Goal: Task Accomplishment & Management: Manage account settings

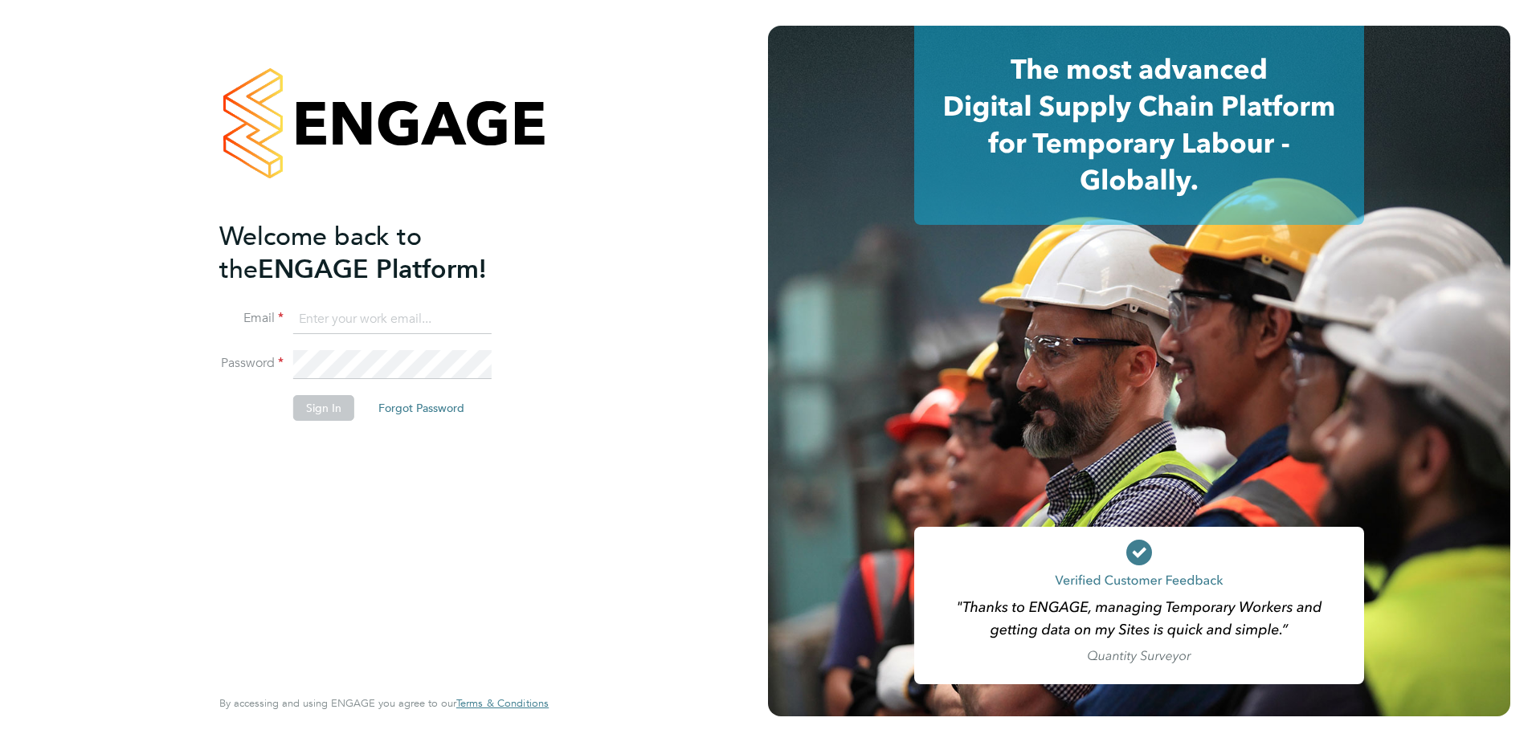
click at [343, 319] on input at bounding box center [392, 319] width 198 height 29
type input "chloe.taquin@thornbaker.co.uk"
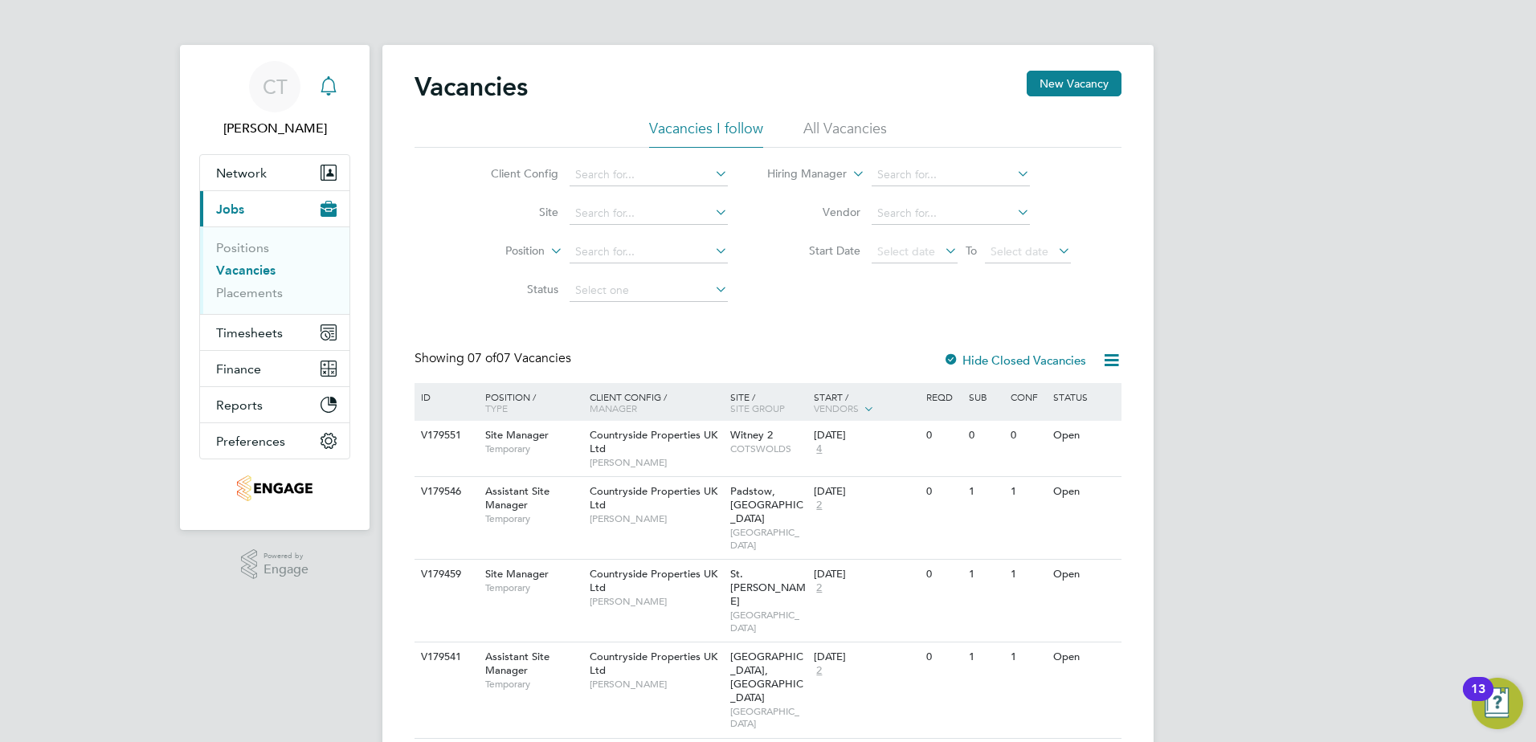
click at [323, 86] on icon "Main navigation" at bounding box center [327, 84] width 15 height 16
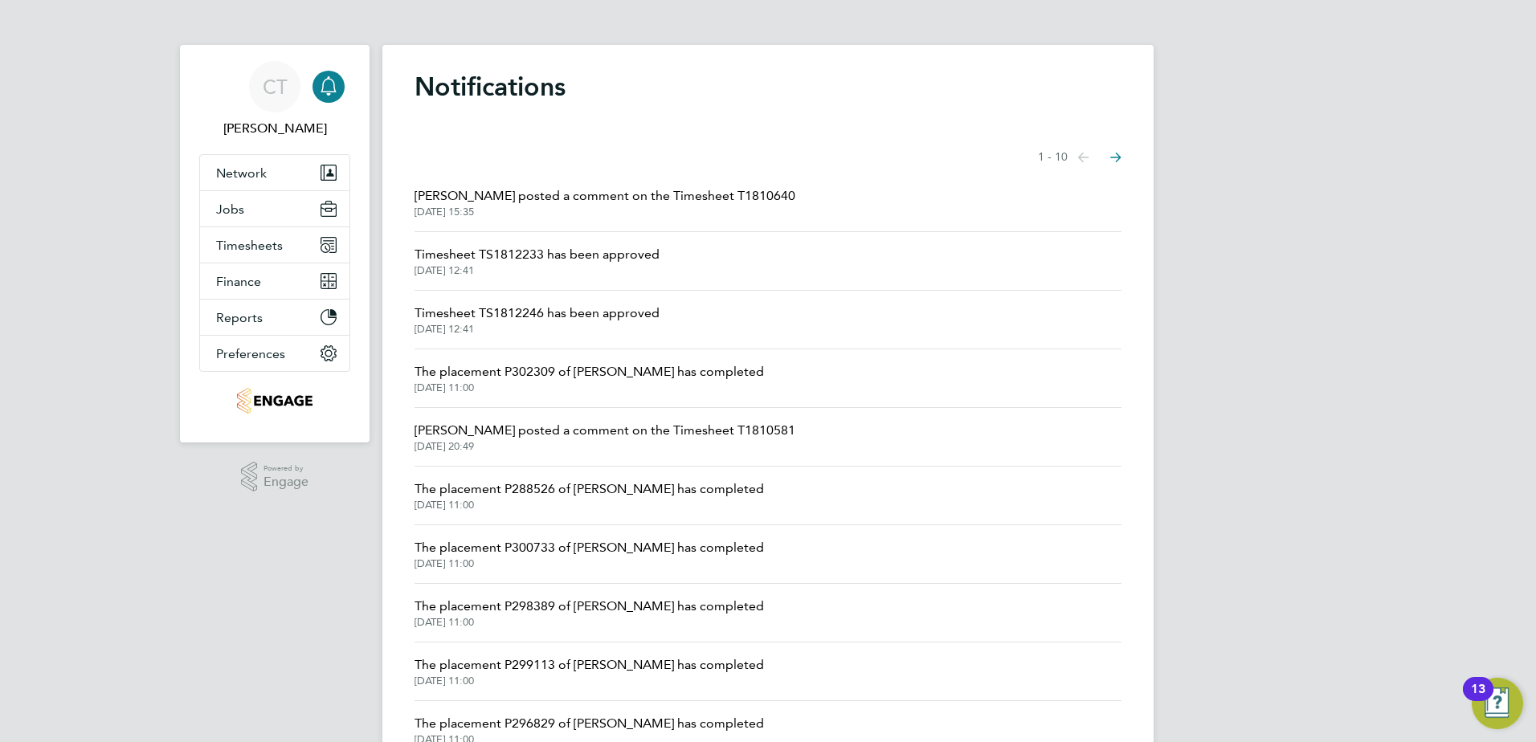
click at [757, 203] on span "[PERSON_NAME] posted a comment on the Timesheet T1810640" at bounding box center [604, 195] width 381 height 19
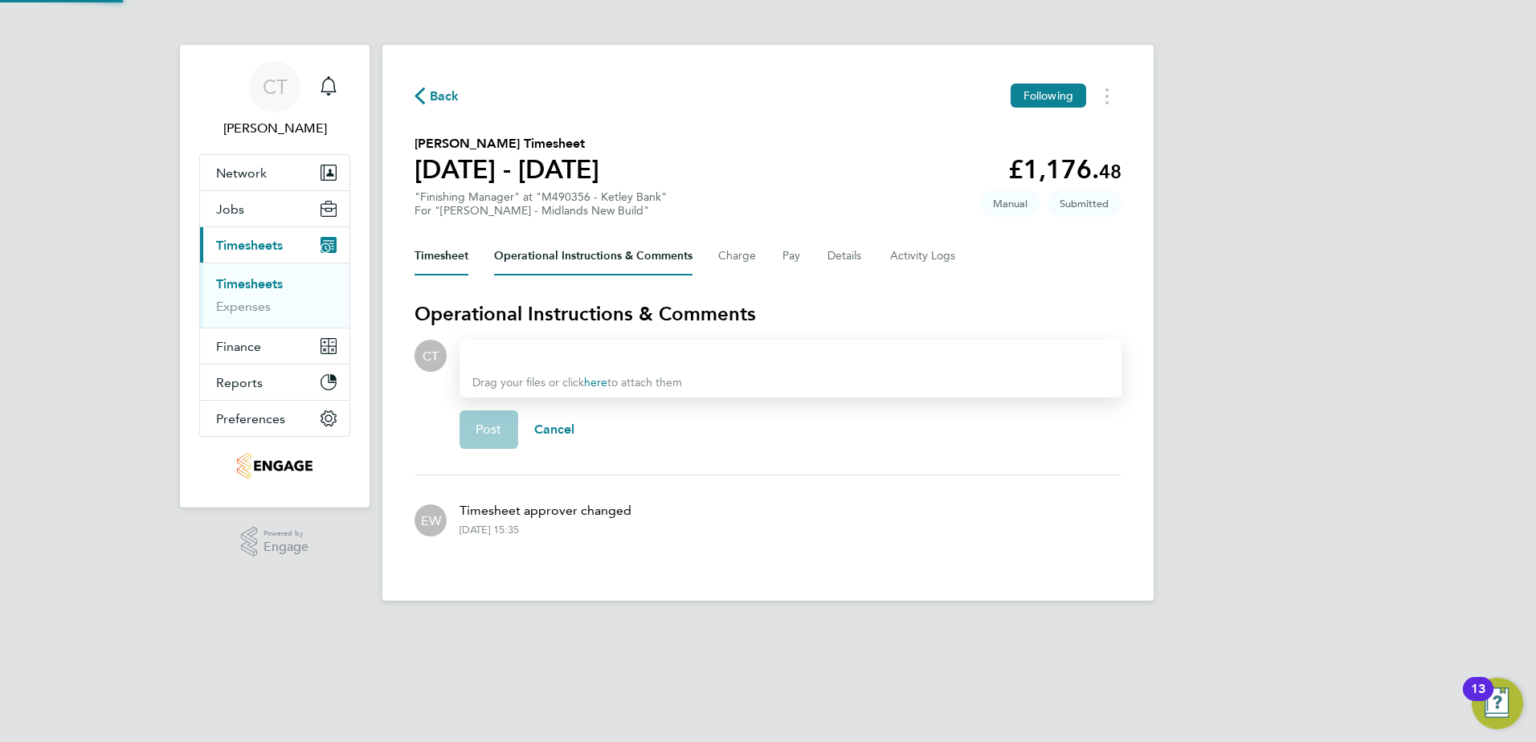
click at [435, 256] on button "Timesheet" at bounding box center [441, 256] width 54 height 39
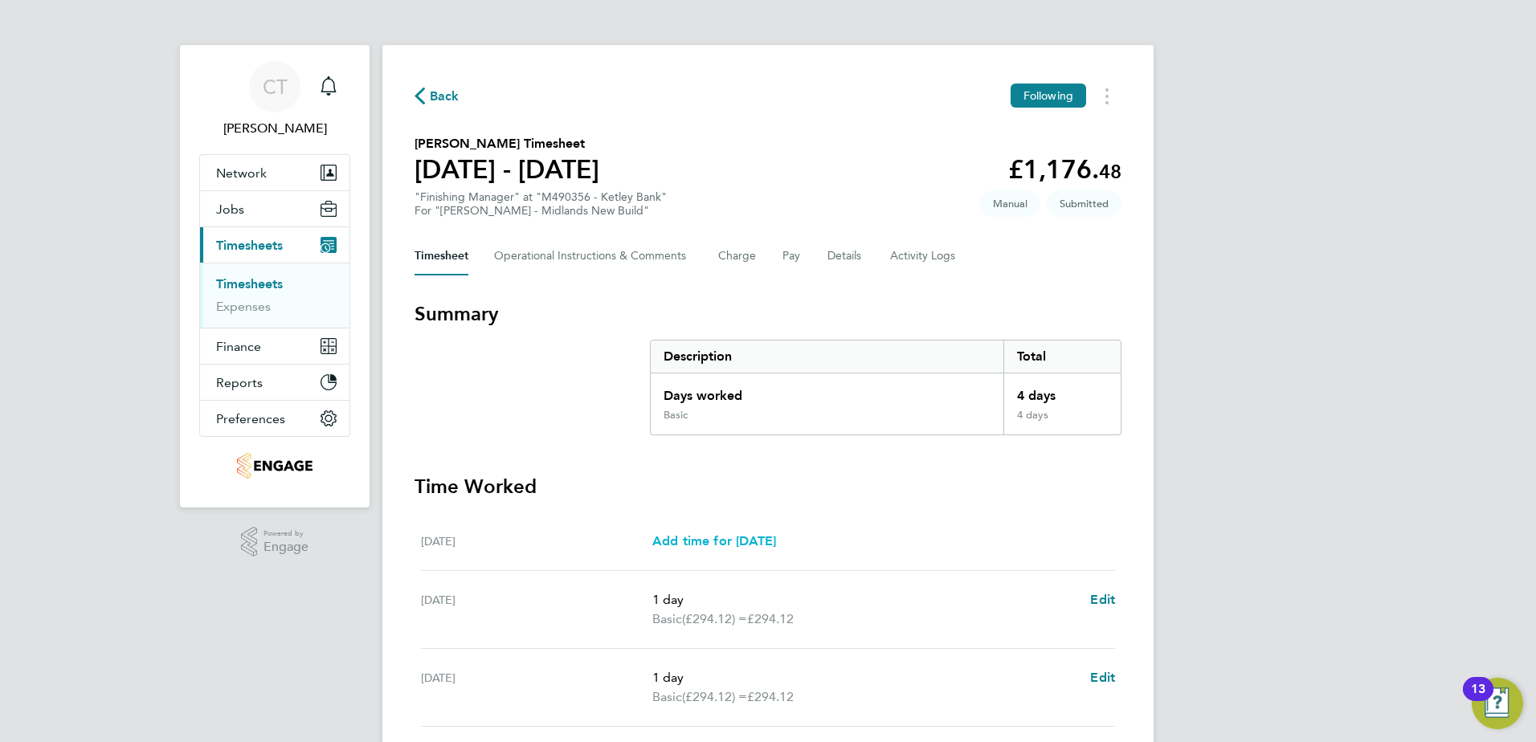
click at [762, 538] on span "Add time for [DATE]" at bounding box center [714, 540] width 124 height 15
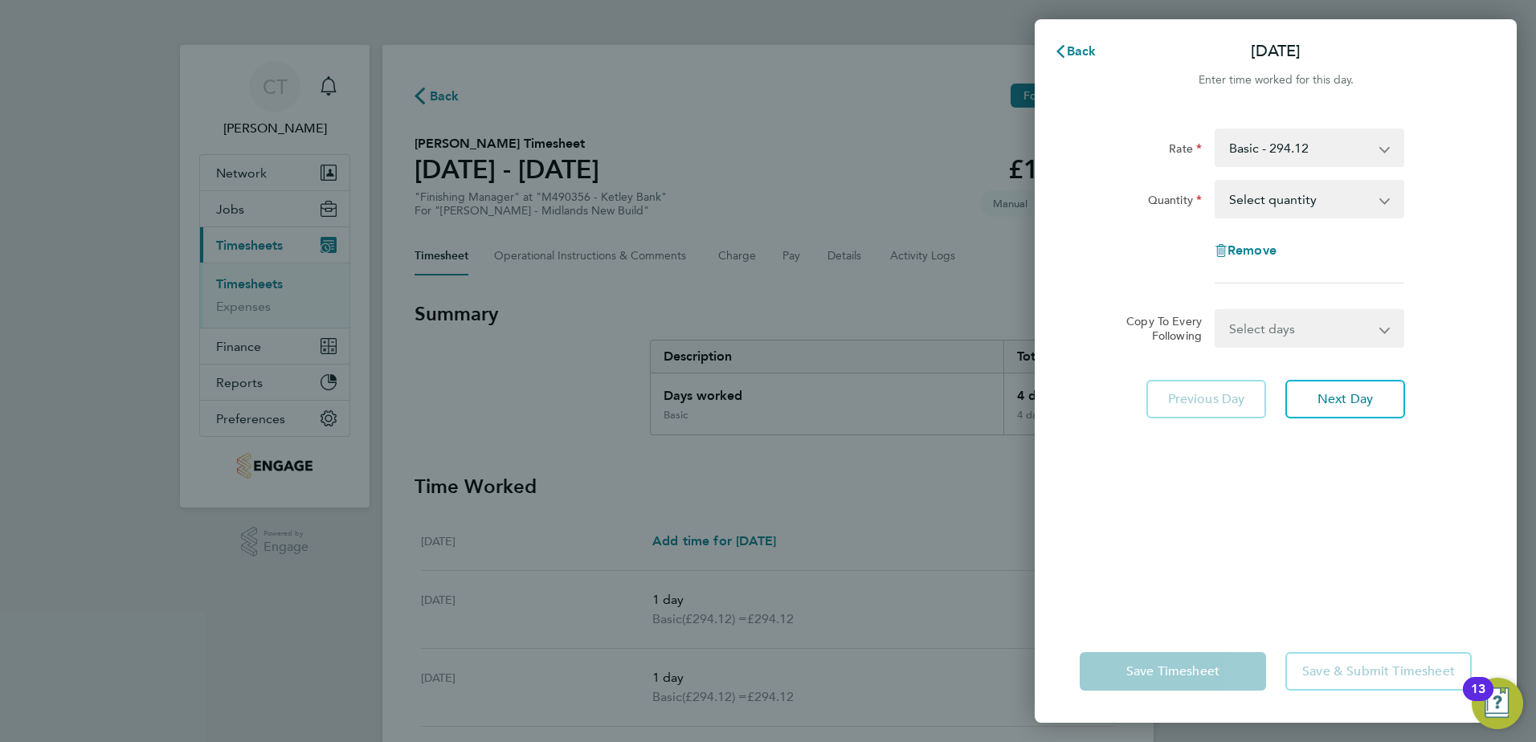
click at [1252, 192] on select "Select quantity 0.5 1" at bounding box center [1299, 199] width 167 height 35
select select "1"
click at [1216, 182] on select "Select quantity 0.5 1" at bounding box center [1299, 199] width 167 height 35
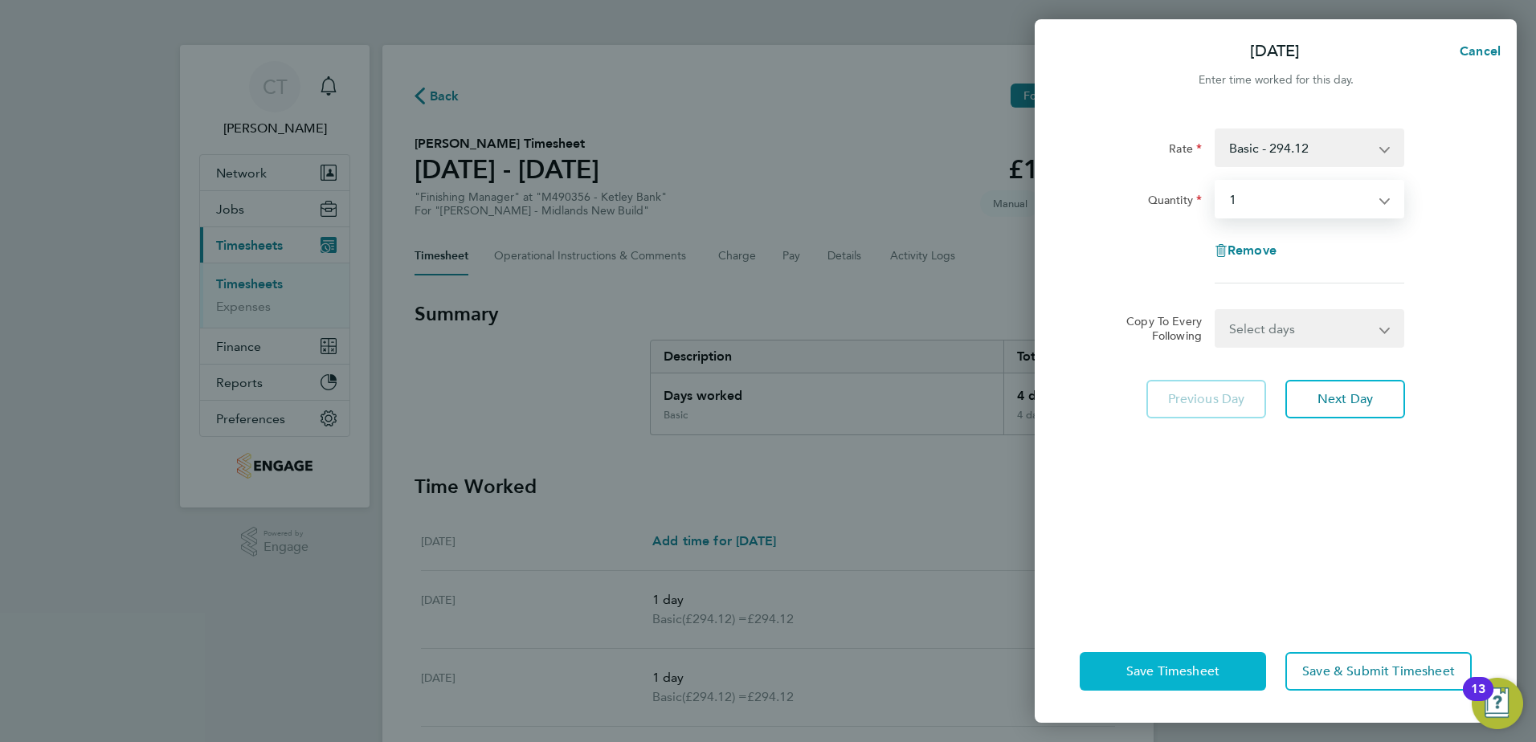
click at [1185, 667] on span "Save Timesheet" at bounding box center [1172, 671] width 93 height 16
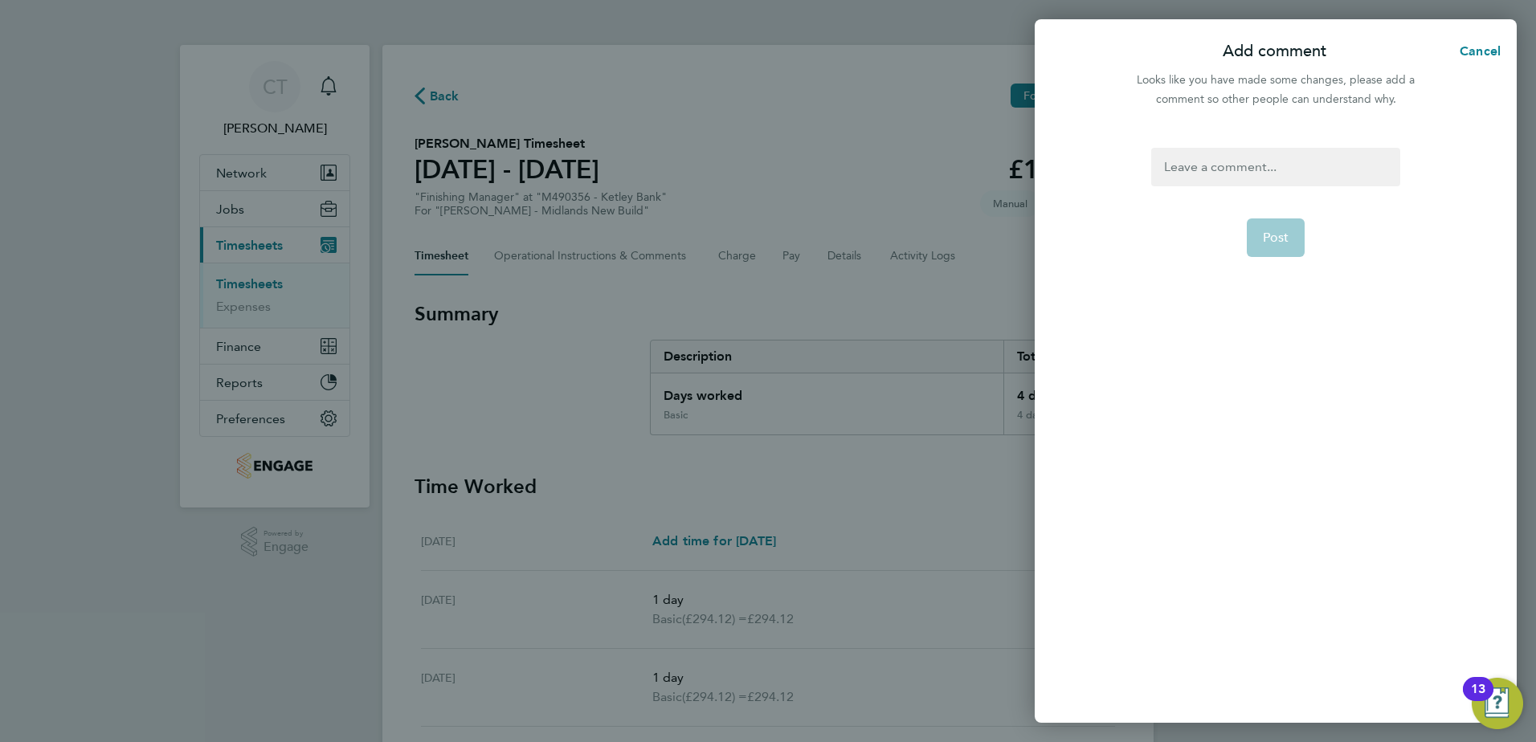
drag, startPoint x: 1197, startPoint y: 168, endPoint x: 1205, endPoint y: 164, distance: 9.0
click at [1199, 168] on div at bounding box center [1275, 167] width 248 height 39
click at [1225, 167] on div at bounding box center [1275, 167] width 248 height 39
click at [1272, 221] on button "Post" at bounding box center [1276, 237] width 59 height 39
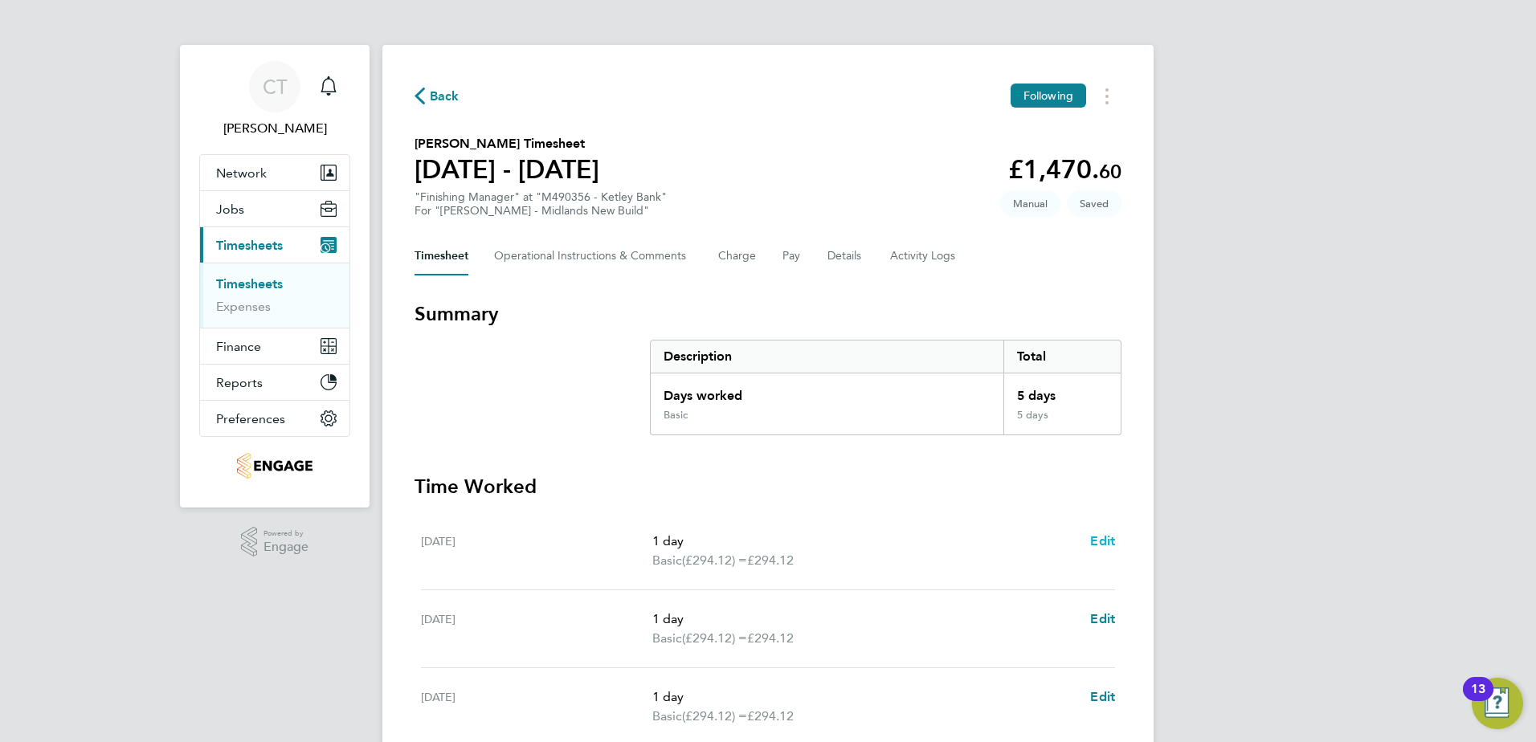
click at [1102, 541] on span "Edit" at bounding box center [1102, 540] width 25 height 15
select select "1"
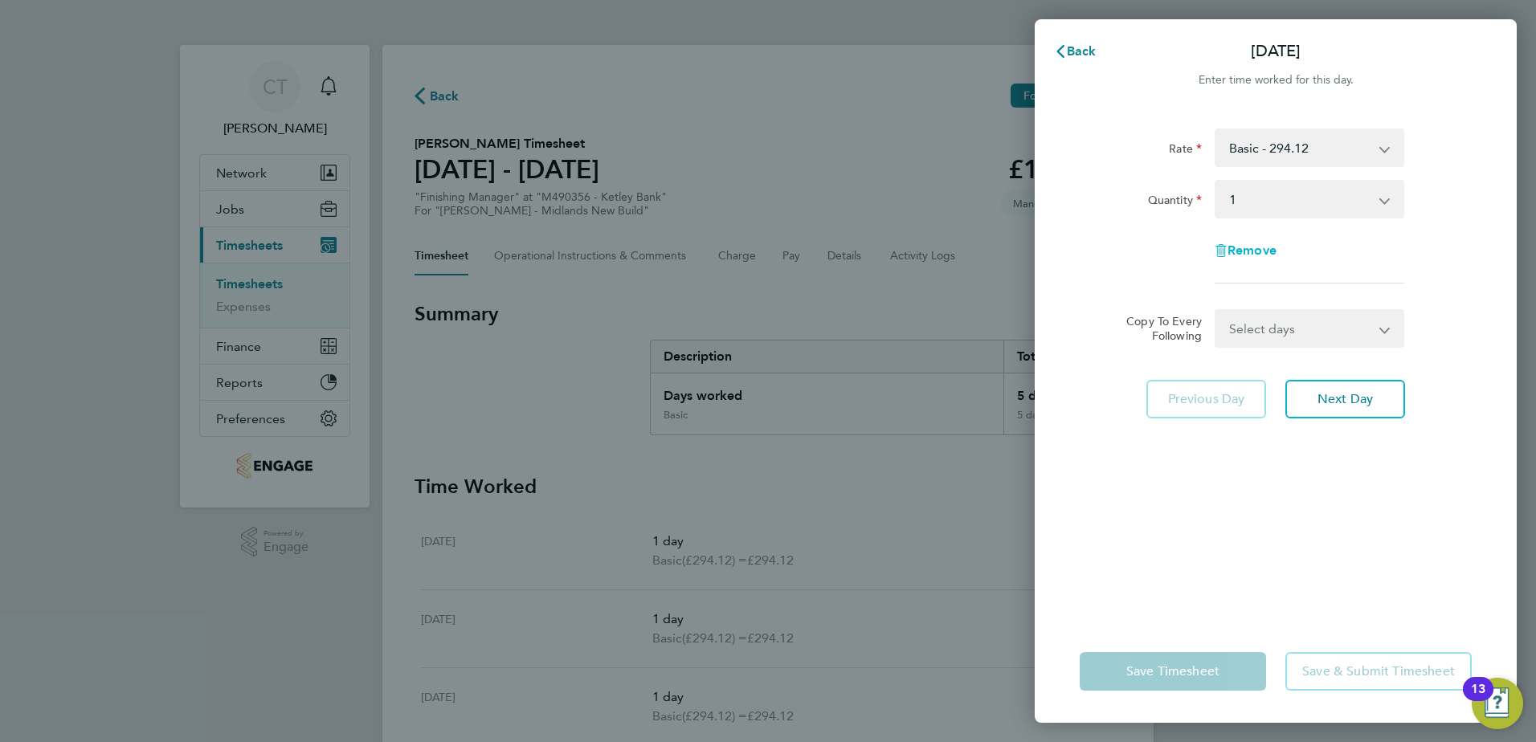
click at [1267, 253] on span "Remove" at bounding box center [1251, 250] width 49 height 15
select select "null"
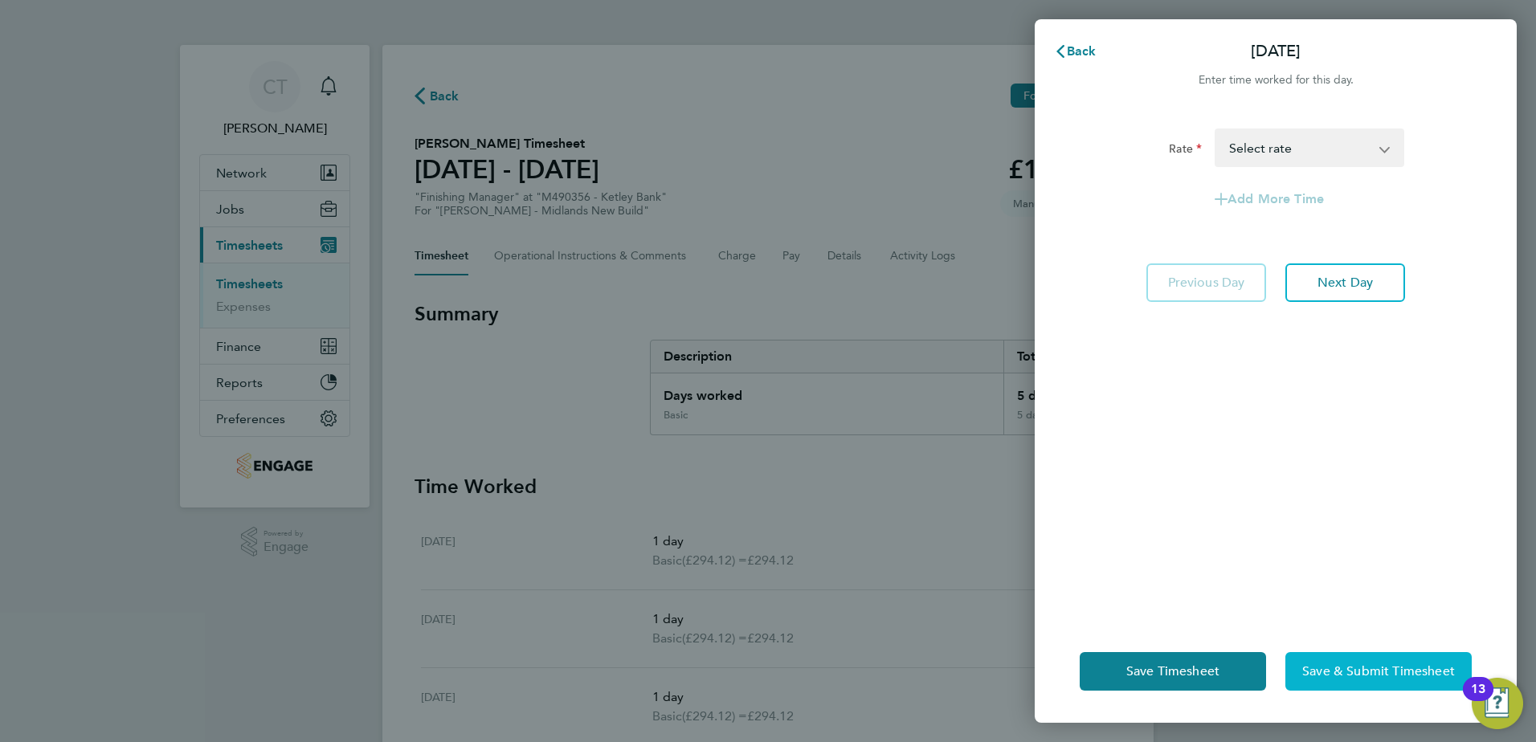
click at [1388, 671] on span "Save & Submit Timesheet" at bounding box center [1378, 671] width 153 height 16
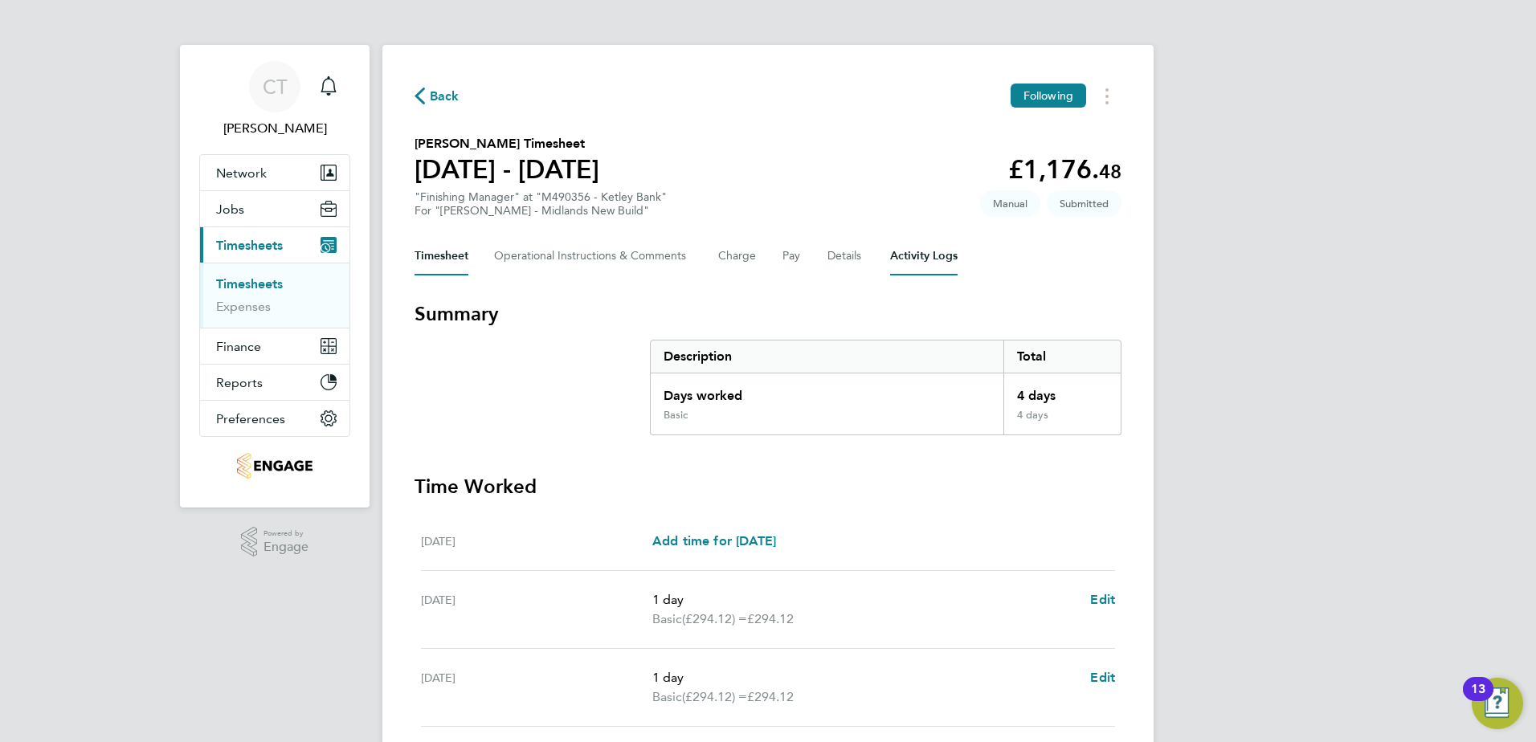
click at [900, 252] on Logs-tab "Activity Logs" at bounding box center [923, 256] width 67 height 39
